Goal: Communication & Community: Connect with others

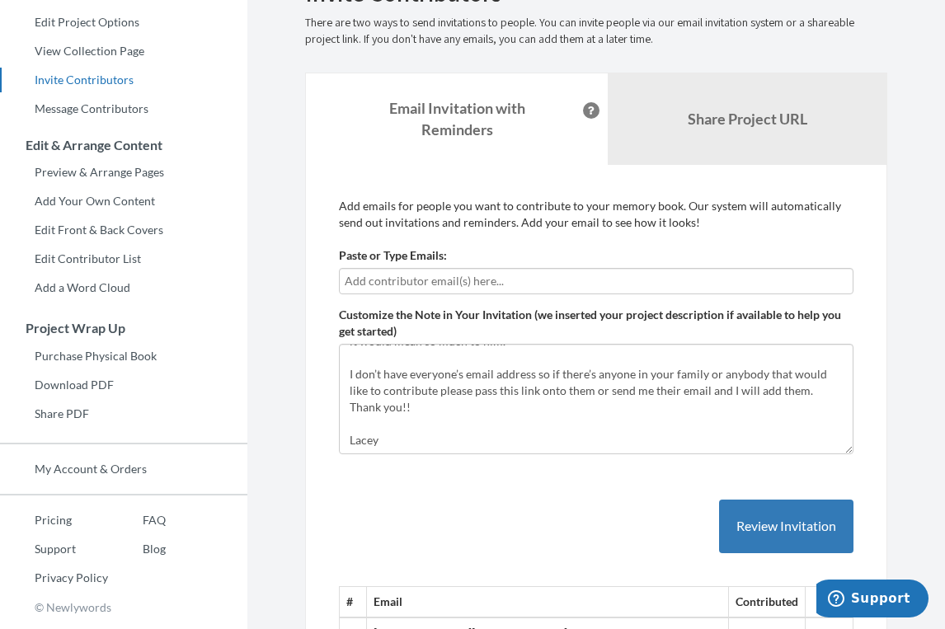
scroll to position [200, 0]
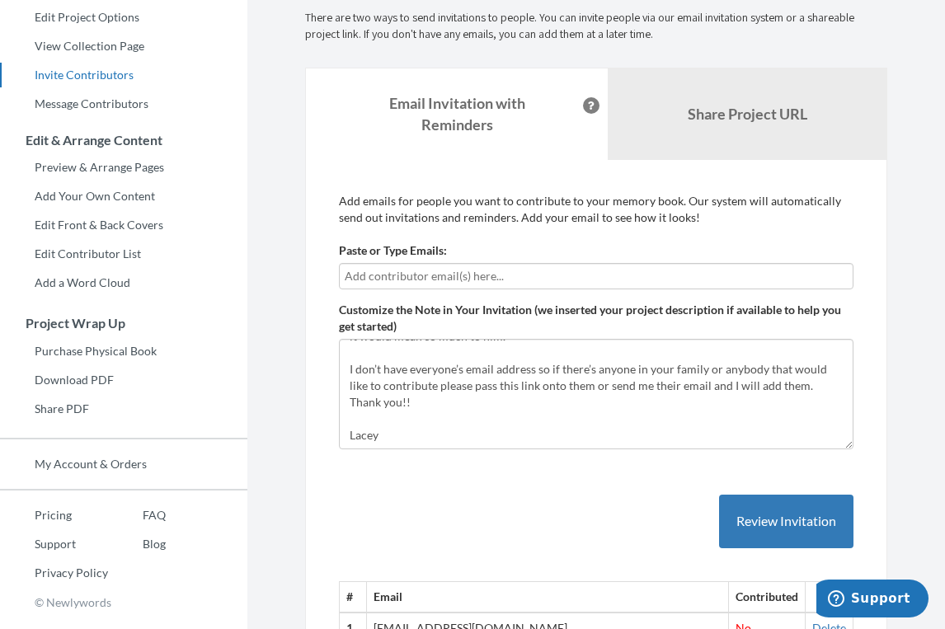
click at [402, 277] on input "text" at bounding box center [596, 276] width 503 height 18
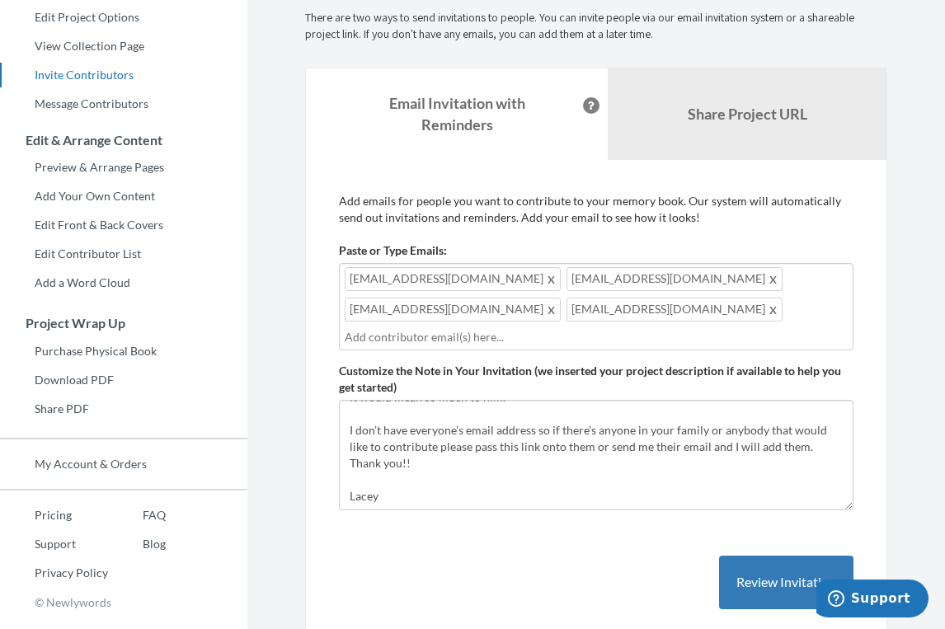
click at [531, 318] on div "[EMAIL_ADDRESS][DOMAIN_NAME] [EMAIL_ADDRESS][DOMAIN_NAME] [EMAIL_ADDRESS][DOMAI…" at bounding box center [596, 306] width 514 height 87
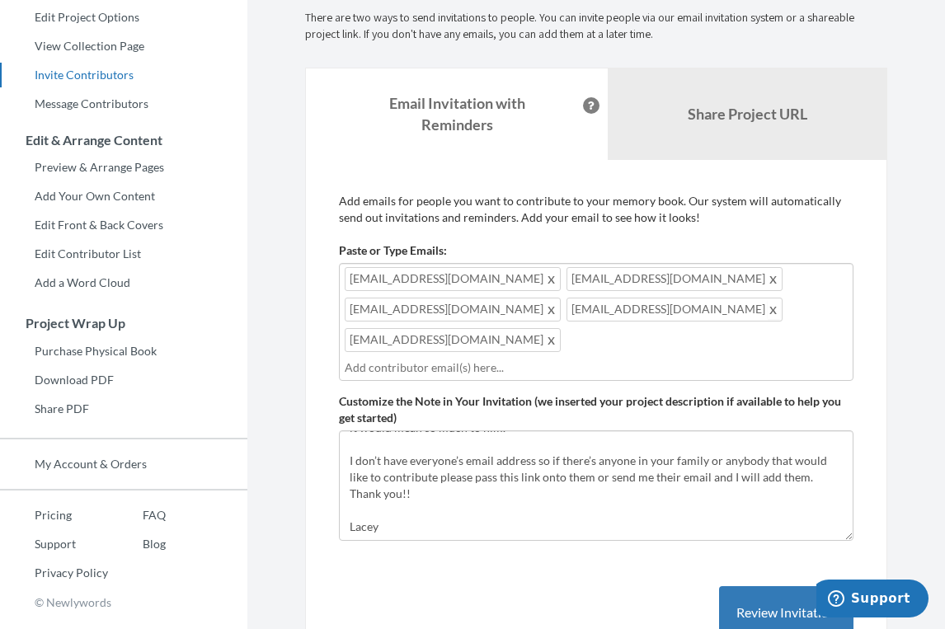
click at [768, 312] on span at bounding box center [774, 309] width 12 height 20
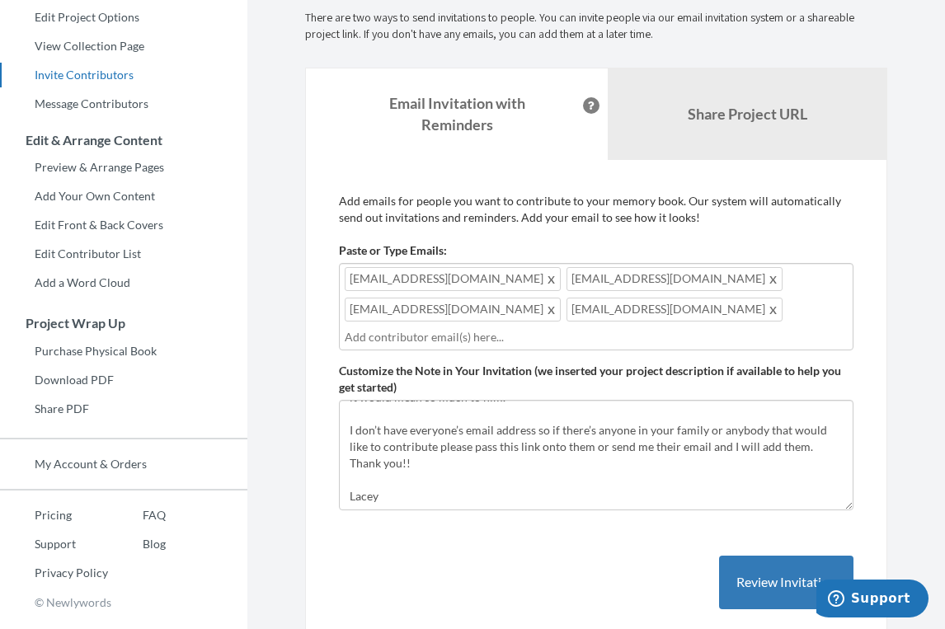
click at [599, 308] on div "[EMAIL_ADDRESS][DOMAIN_NAME] [EMAIL_ADDRESS][DOMAIN_NAME] [EMAIL_ADDRESS][DOMAI…" at bounding box center [596, 306] width 514 height 87
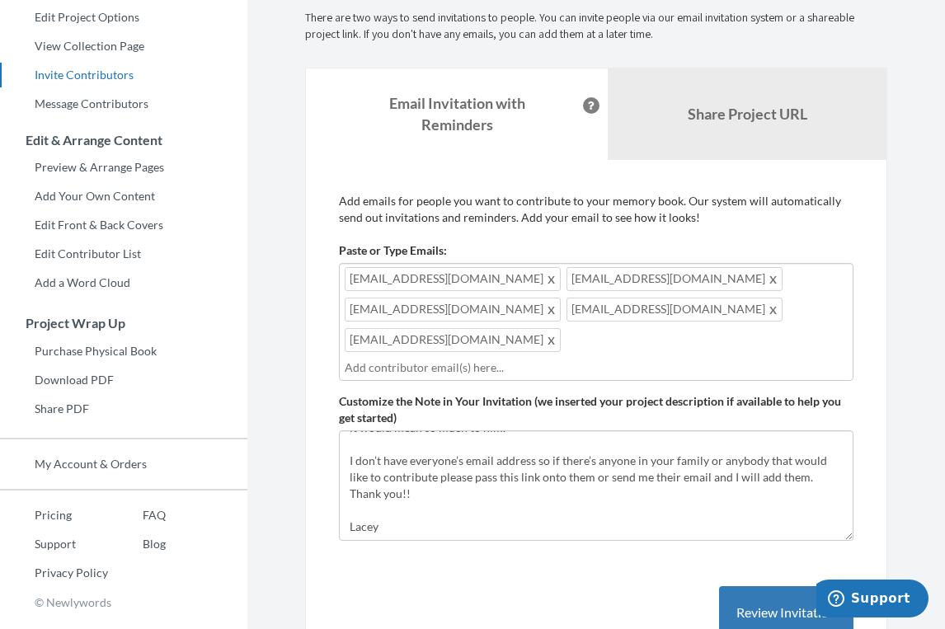
click at [768, 282] on span at bounding box center [774, 279] width 12 height 20
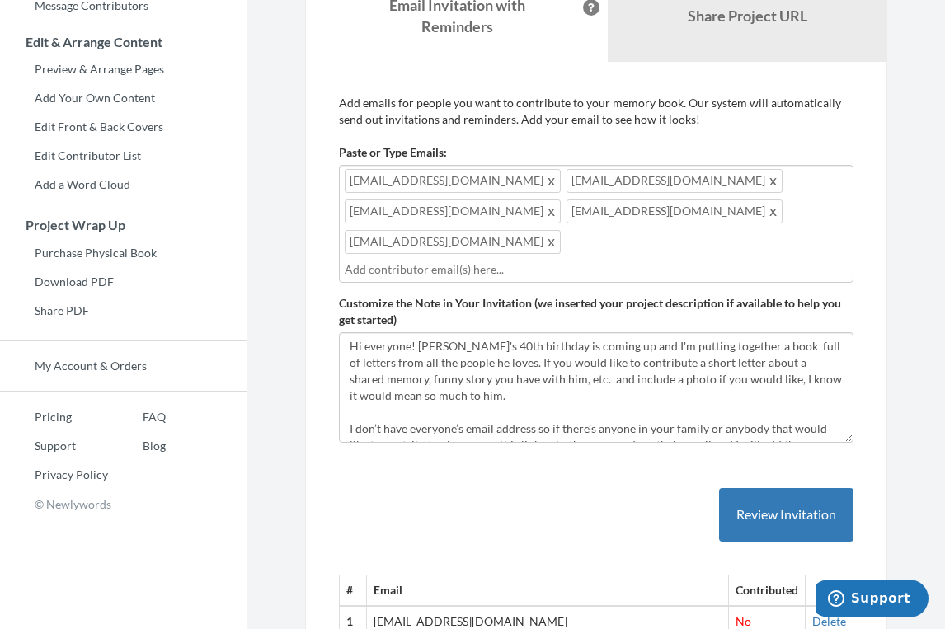
scroll to position [115, 0]
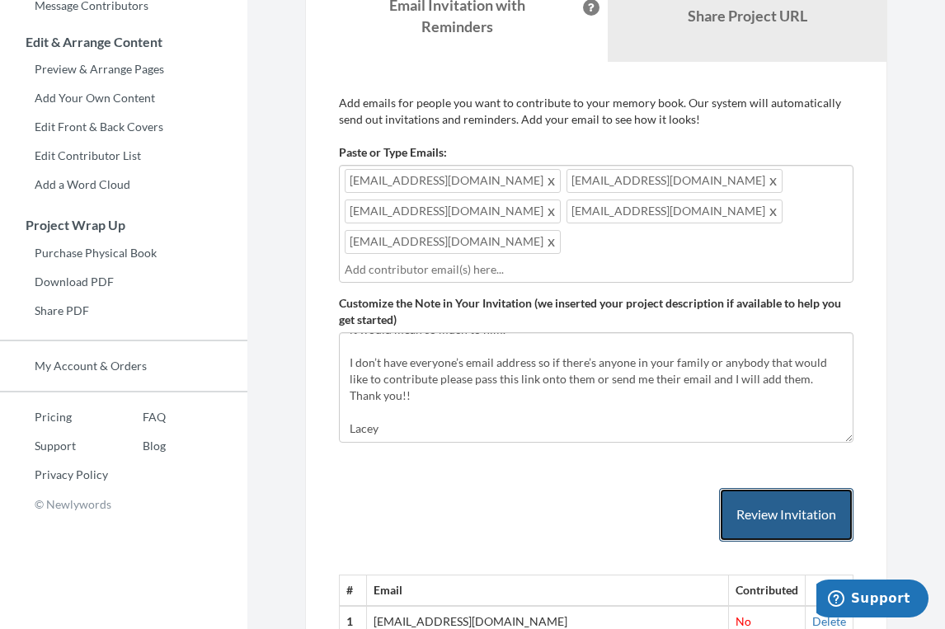
click at [768, 488] on button "Review Invitation" at bounding box center [786, 515] width 134 height 54
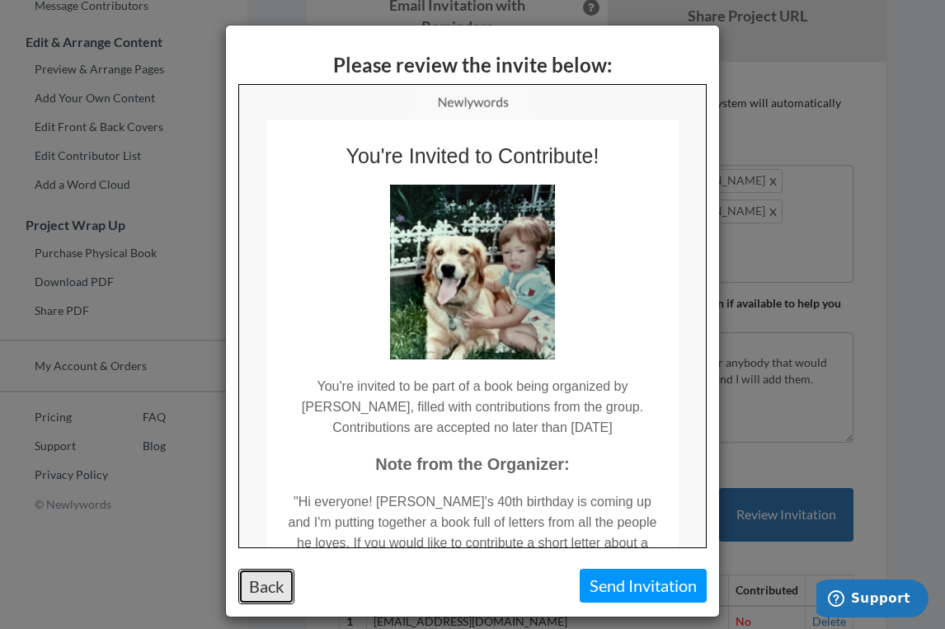
click at [278, 576] on button "Back" at bounding box center [266, 586] width 56 height 35
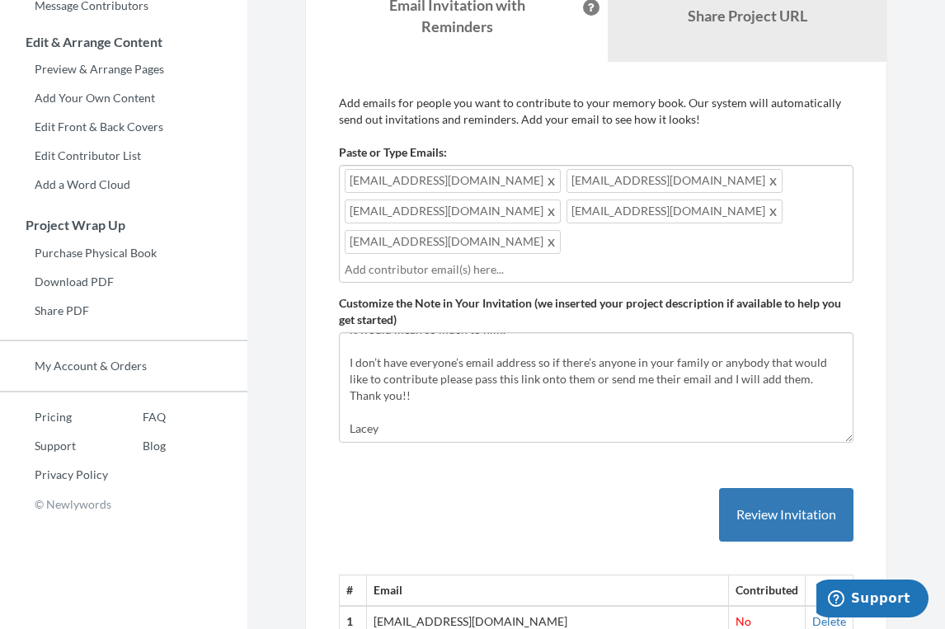
click at [495, 261] on input "text" at bounding box center [596, 270] width 503 height 18
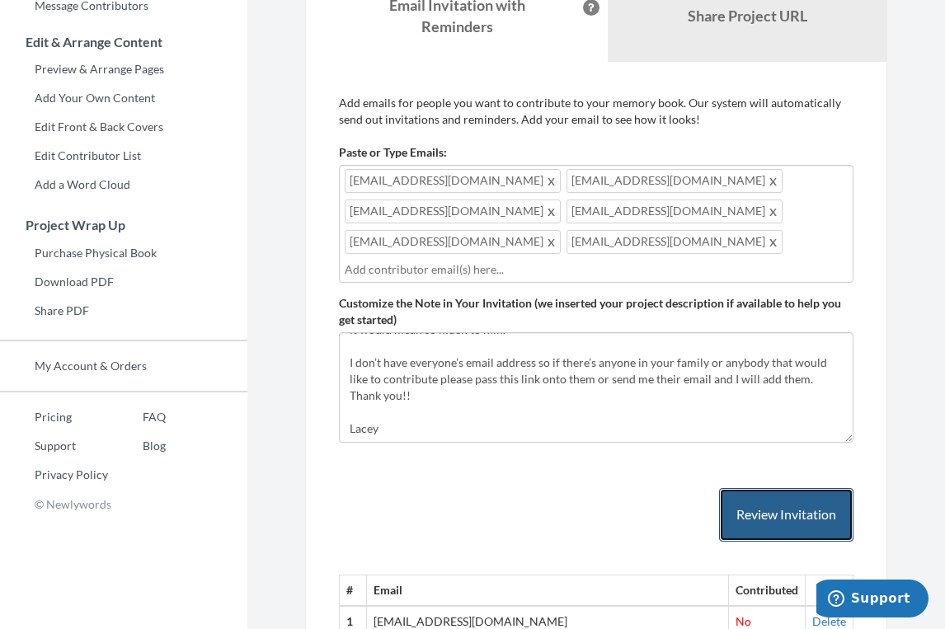
click at [751, 488] on button "Review Invitation" at bounding box center [786, 515] width 134 height 54
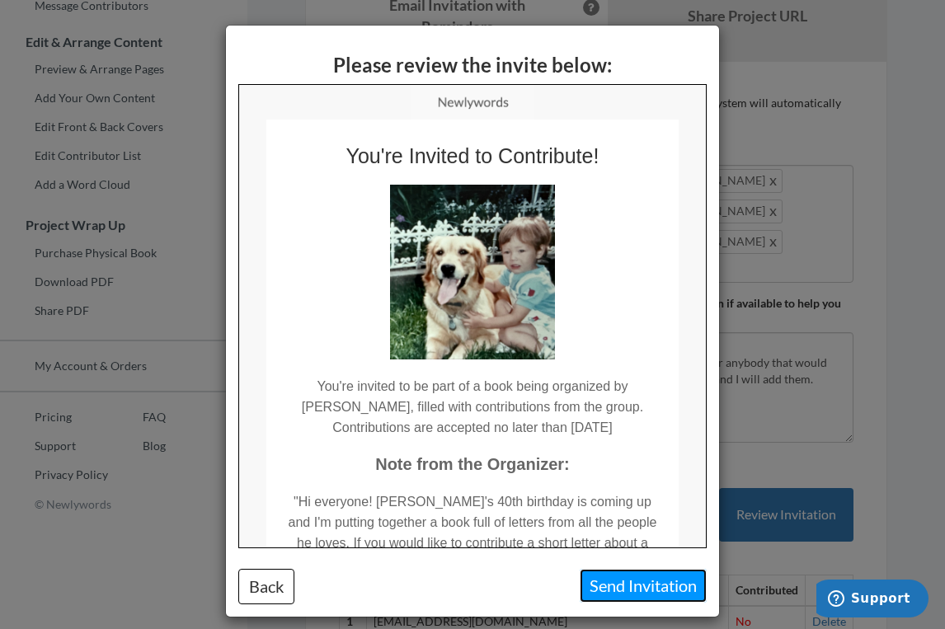
click at [627, 589] on button "Send Invitation" at bounding box center [643, 586] width 127 height 34
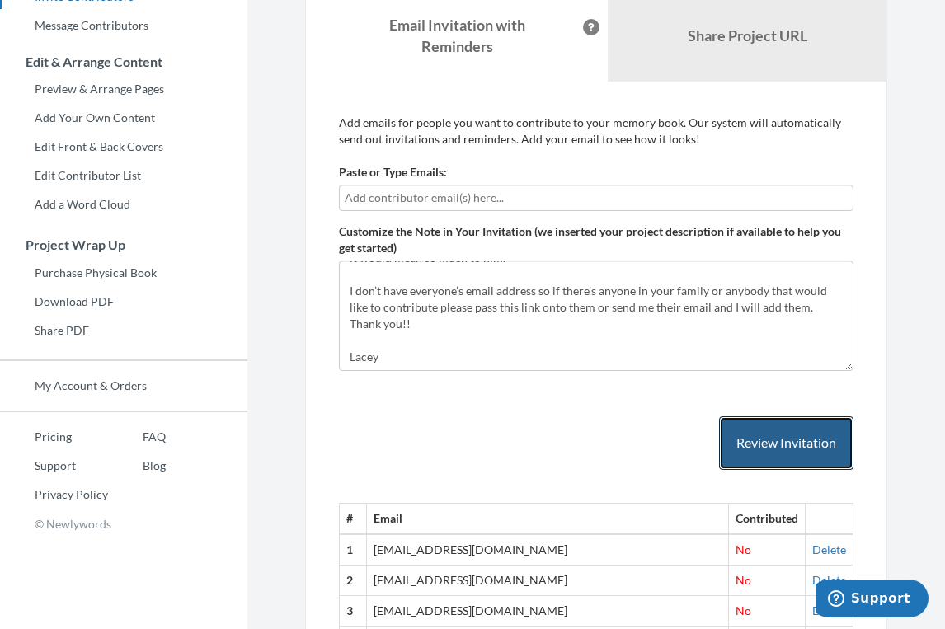
scroll to position [0, 0]
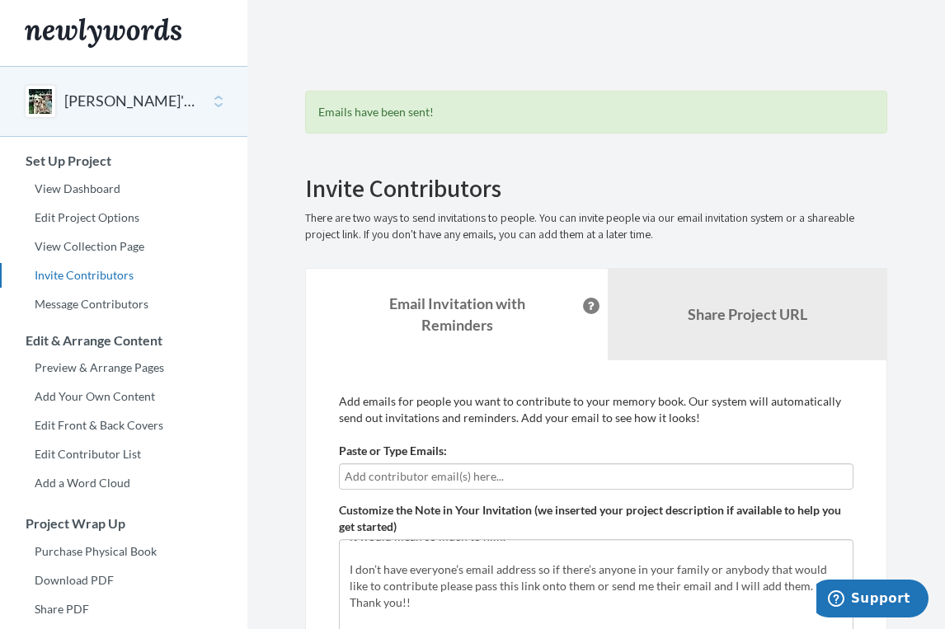
click at [458, 481] on input "text" at bounding box center [596, 476] width 503 height 18
type input "[EMAIL_ADDRESS][DOMAIN_NAME]"
click at [524, 493] on form "Paste or Type Emails: [EMAIL_ADDRESS][DOMAIN_NAME] Customize the Note in Your I…" at bounding box center [596, 546] width 514 height 207
click at [524, 495] on form "Paste or Type Emails: [EMAIL_ADDRESS][DOMAIN_NAME] Customize the Note in Your I…" at bounding box center [596, 546] width 514 height 207
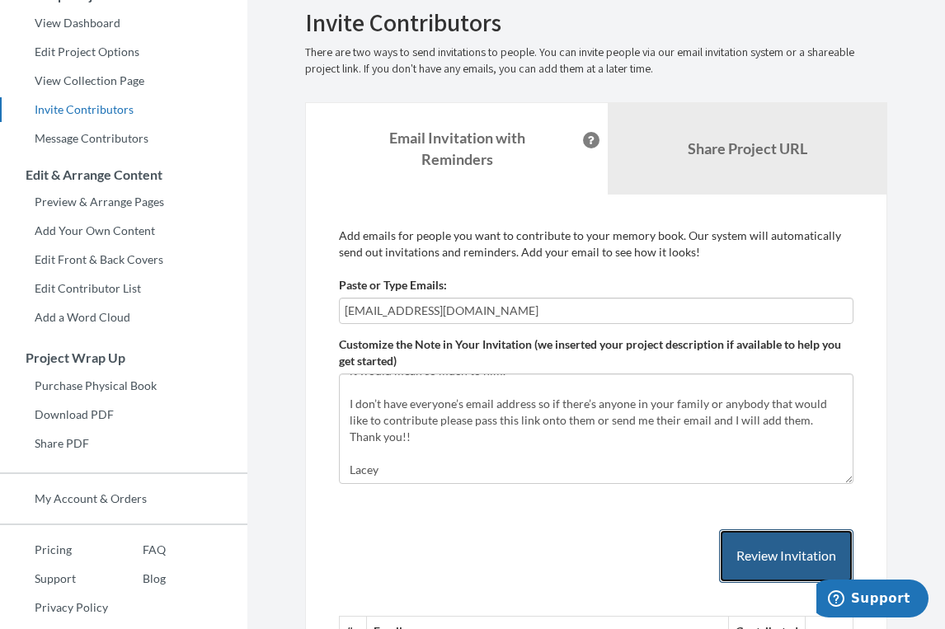
click at [754, 550] on button "Review Invitation" at bounding box center [786, 556] width 134 height 54
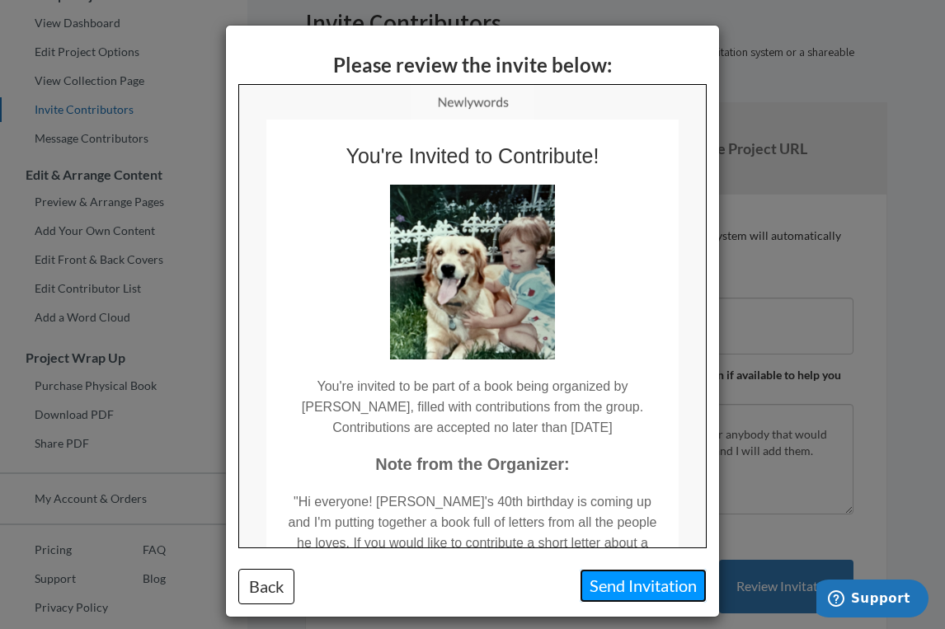
click at [663, 588] on button "Send Invitation" at bounding box center [643, 586] width 127 height 34
